Goal: Transaction & Acquisition: Register for event/course

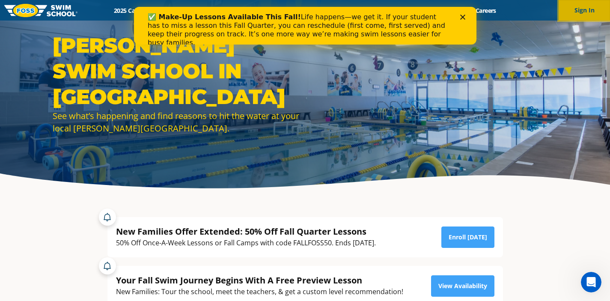
click at [587, 15] on button "Sign In" at bounding box center [584, 10] width 51 height 21
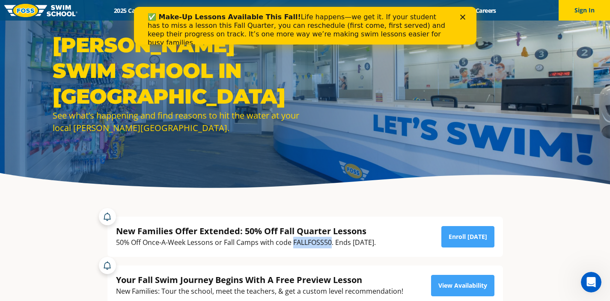
drag, startPoint x: 293, startPoint y: 243, endPoint x: 331, endPoint y: 242, distance: 38.1
click at [331, 242] on div "50% Off Once-A-Week Lessons or Fall Camps with code FALLFOSS50. Ends [DATE]." at bounding box center [246, 243] width 260 height 12
copy div "FALLFOSS50"
click at [585, 11] on button "Sign In" at bounding box center [584, 10] width 51 height 21
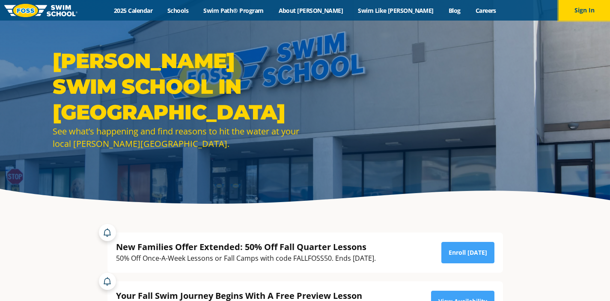
click at [579, 9] on button "Sign In" at bounding box center [584, 10] width 51 height 21
